Goal: Complete application form

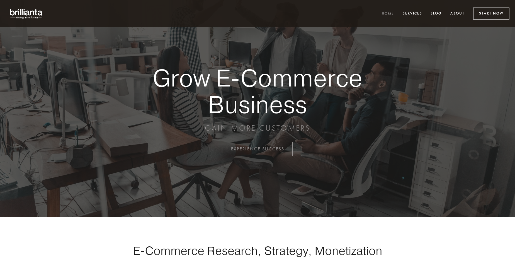
scroll to position [1462, 0]
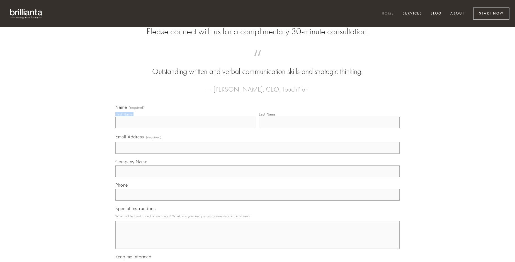
type input "[PERSON_NAME]"
click at [329, 128] on input "Last Name" at bounding box center [329, 123] width 141 height 12
type input "[PERSON_NAME]"
click at [258, 154] on input "Email Address (required)" at bounding box center [257, 148] width 285 height 12
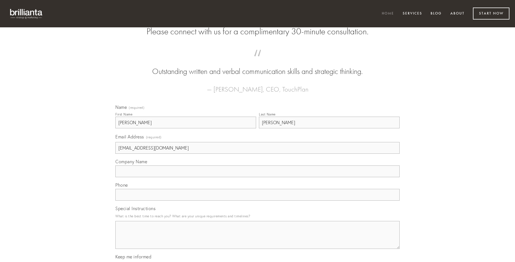
type input "[EMAIL_ADDRESS][DOMAIN_NAME]"
click at [258, 177] on input "Company Name" at bounding box center [257, 171] width 285 height 12
type input "varius"
click at [258, 201] on input "text" at bounding box center [257, 195] width 285 height 12
click at [258, 240] on textarea "Special Instructions" at bounding box center [257, 235] width 285 height 28
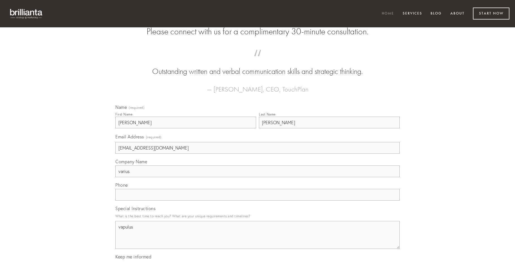
type textarea "vapulus"
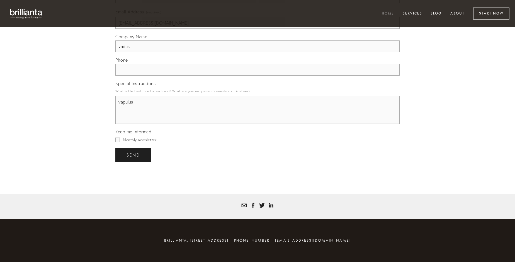
click at [134, 155] on span "send" at bounding box center [134, 155] width 14 height 5
